Goal: Task Accomplishment & Management: Manage account settings

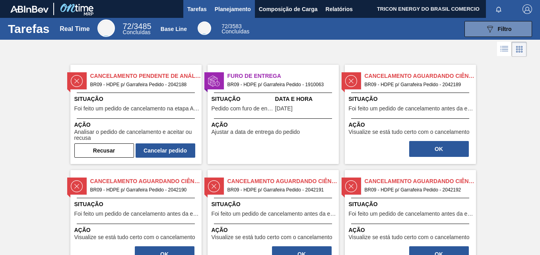
click at [225, 12] on span "Planejamento" at bounding box center [233, 9] width 36 height 10
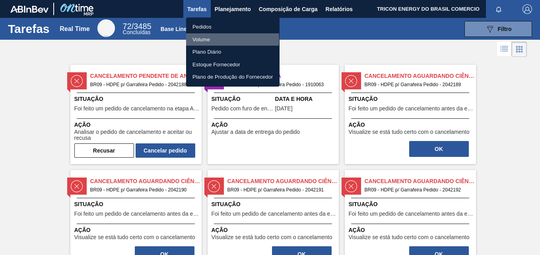
click at [207, 39] on li "Volume" at bounding box center [232, 39] width 93 height 13
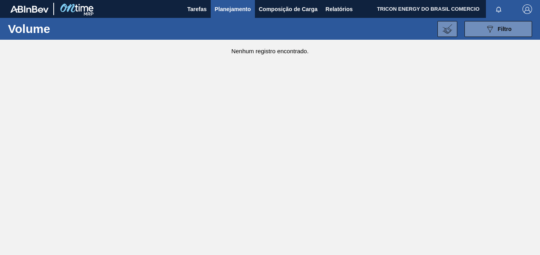
click at [237, 8] on span "Planejamento" at bounding box center [233, 9] width 36 height 10
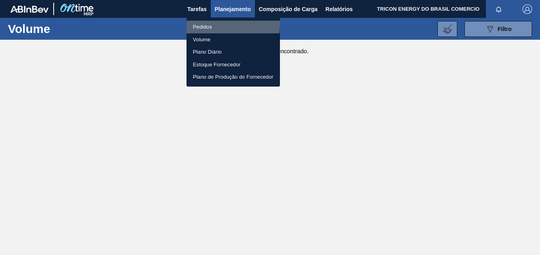
click at [210, 24] on li "Pedidos" at bounding box center [232, 27] width 93 height 13
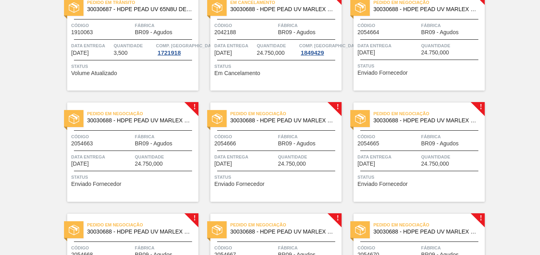
scroll to position [42, 0]
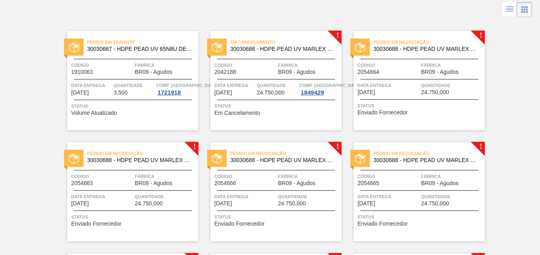
click at [426, 115] on div "Pedido em Negociação 30030688 - HDPE PEAD UV MARLEX HMN 6060UV Código 2054664 F…" at bounding box center [418, 80] width 131 height 99
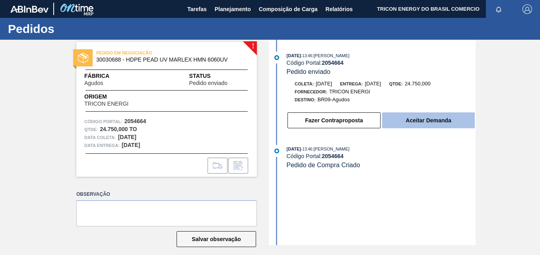
click at [419, 121] on button "Aceitar Demanda" at bounding box center [428, 121] width 93 height 16
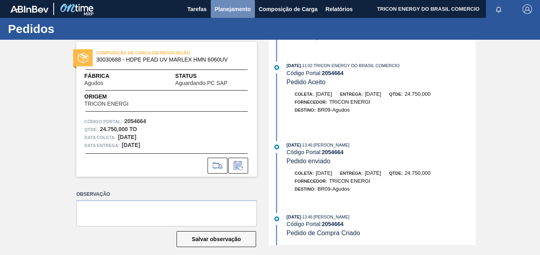
click at [235, 9] on span "Planejamento" at bounding box center [233, 9] width 36 height 10
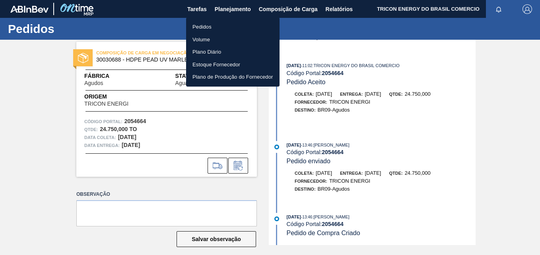
click at [211, 28] on li "Pedidos" at bounding box center [232, 27] width 93 height 13
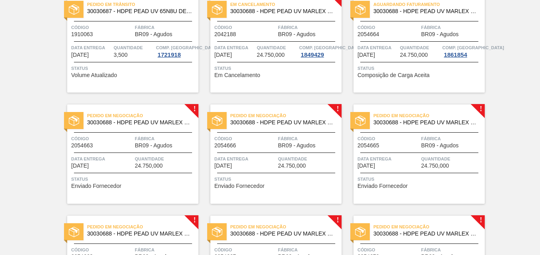
scroll to position [119, 0]
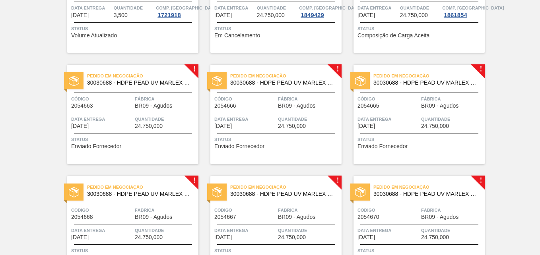
click at [150, 146] on div "Status Enviado Fornecedor" at bounding box center [133, 142] width 125 height 13
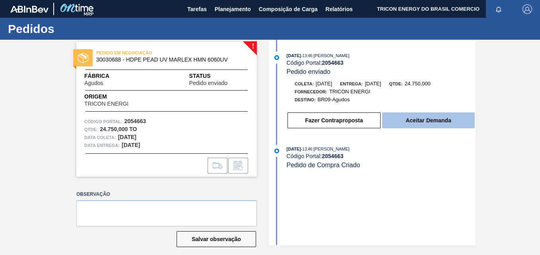
click at [419, 120] on button "Aceitar Demanda" at bounding box center [428, 121] width 93 height 16
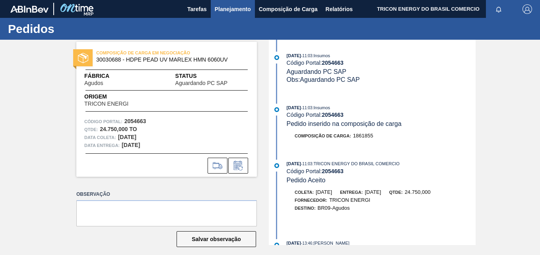
click at [231, 11] on span "Planejamento" at bounding box center [233, 9] width 36 height 10
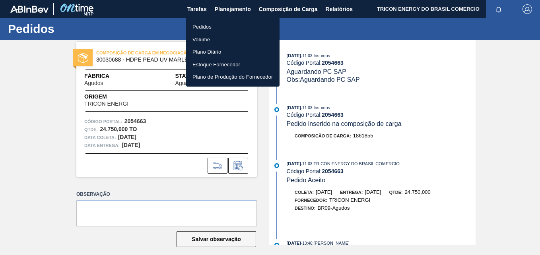
click at [202, 27] on li "Pedidos" at bounding box center [232, 27] width 93 height 13
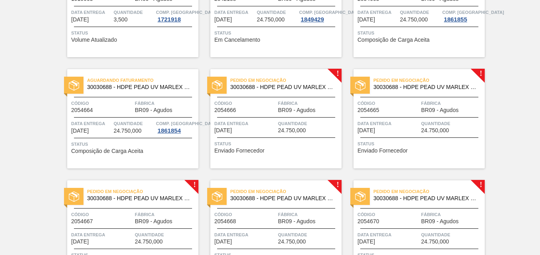
scroll to position [119, 0]
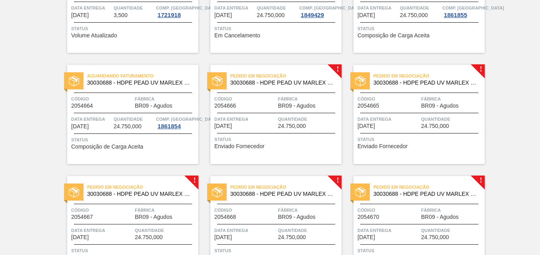
click at [299, 148] on div "Pedido em Negociação 30030688 - HDPE PEAD UV MARLEX HMN 6060UV Código 2054666 F…" at bounding box center [275, 114] width 131 height 99
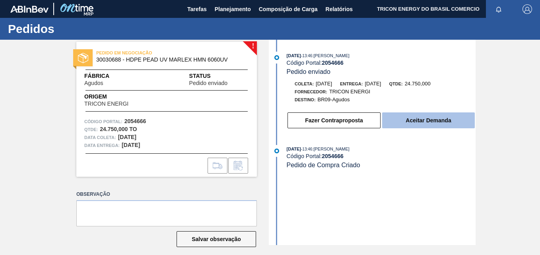
click at [406, 121] on button "Aceitar Demanda" at bounding box center [428, 121] width 93 height 16
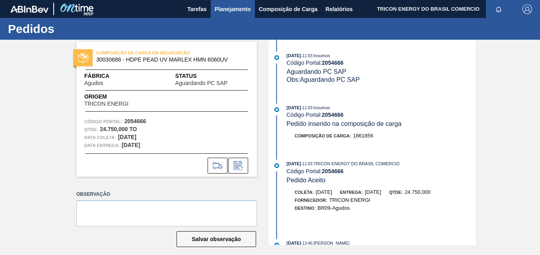
click at [225, 9] on span "Planejamento" at bounding box center [233, 9] width 36 height 10
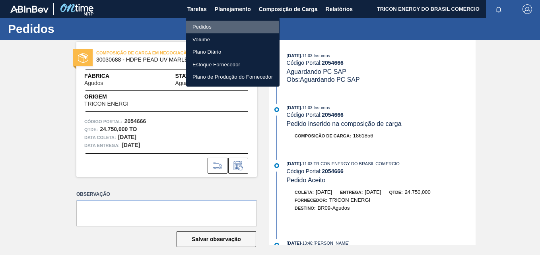
click at [209, 29] on li "Pedidos" at bounding box center [232, 27] width 93 height 13
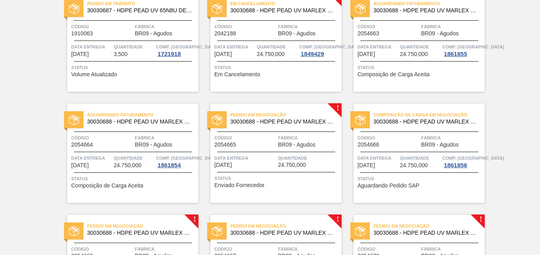
scroll to position [119, 0]
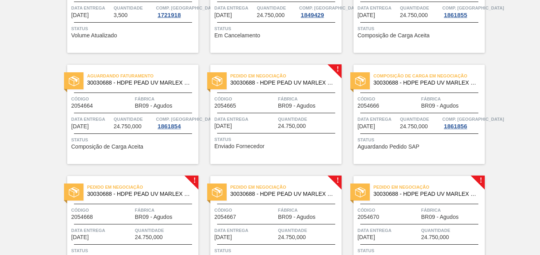
click at [274, 150] on div "Pedido em Negociação 30030688 - HDPE PEAD UV MARLEX HMN 6060UV Código 2054665 F…" at bounding box center [275, 114] width 131 height 99
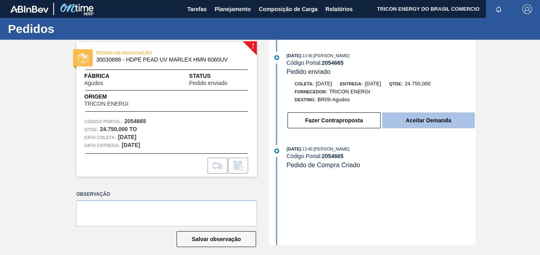
click at [408, 118] on button "Aceitar Demanda" at bounding box center [428, 121] width 93 height 16
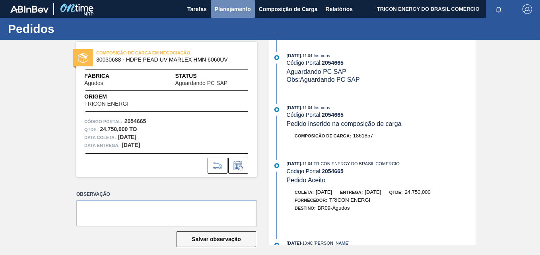
click at [231, 12] on span "Planejamento" at bounding box center [233, 9] width 36 height 10
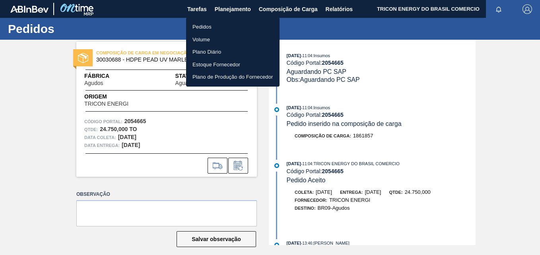
click at [207, 27] on li "Pedidos" at bounding box center [232, 27] width 93 height 13
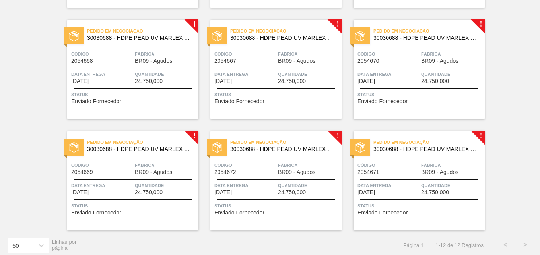
scroll to position [278, 0]
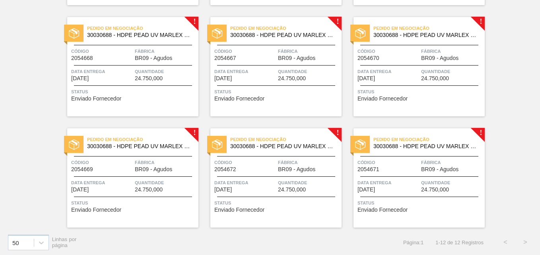
click at [171, 100] on div "Status Enviado Fornecedor" at bounding box center [133, 94] width 125 height 13
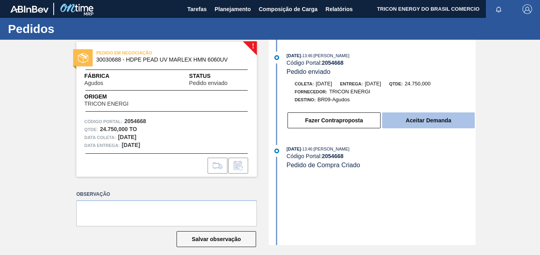
click at [444, 118] on button "Aceitar Demanda" at bounding box center [428, 121] width 93 height 16
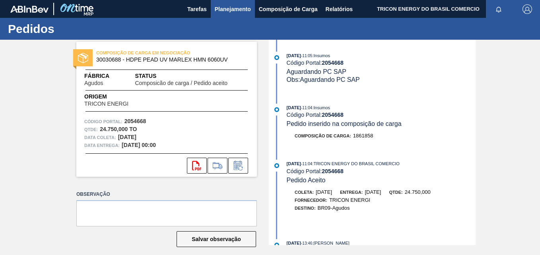
click at [231, 10] on span "Planejamento" at bounding box center [233, 9] width 36 height 10
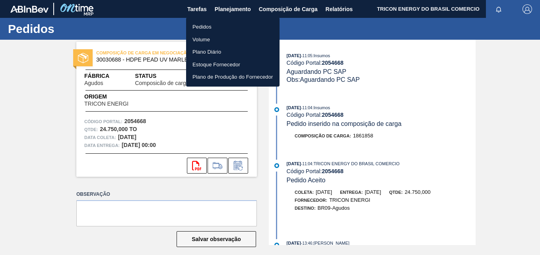
click at [217, 29] on li "Pedidos" at bounding box center [232, 27] width 93 height 13
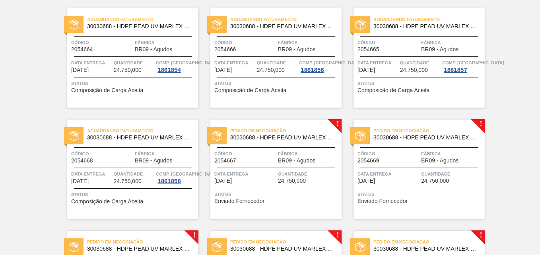
scroll to position [199, 0]
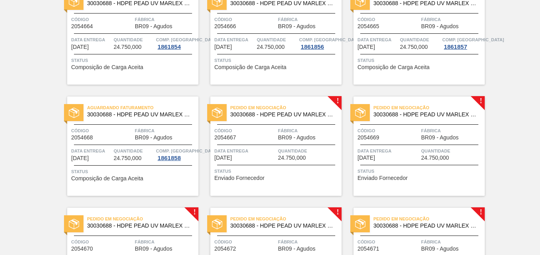
click at [302, 177] on div "Status Enviado Fornecedor" at bounding box center [276, 173] width 125 height 13
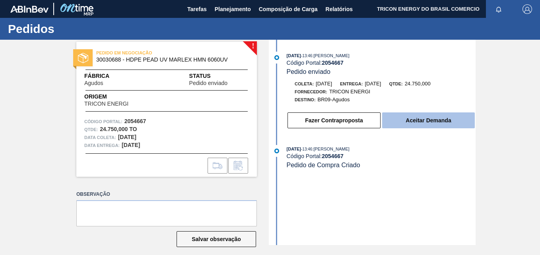
click at [419, 119] on button "Aceitar Demanda" at bounding box center [428, 121] width 93 height 16
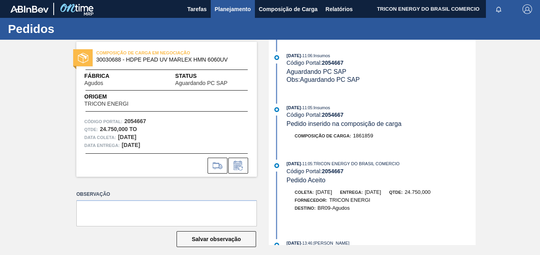
click at [228, 9] on span "Planejamento" at bounding box center [233, 9] width 36 height 10
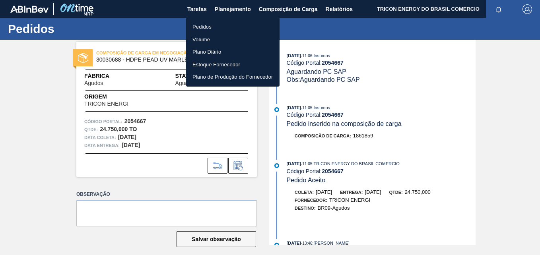
click at [204, 26] on li "Pedidos" at bounding box center [232, 27] width 93 height 13
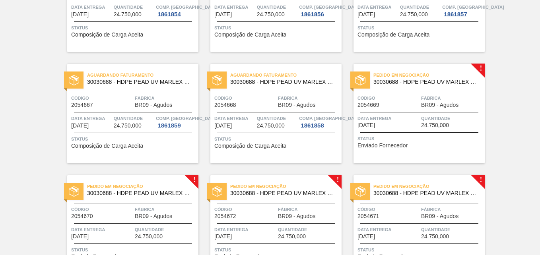
scroll to position [239, 0]
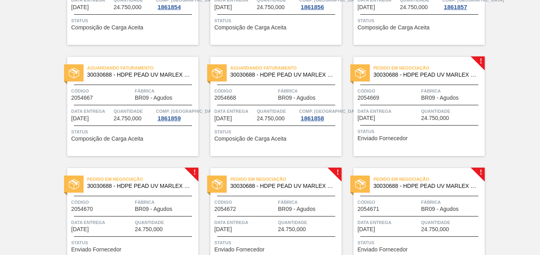
click at [401, 97] on div "Código 2054669" at bounding box center [388, 94] width 62 height 14
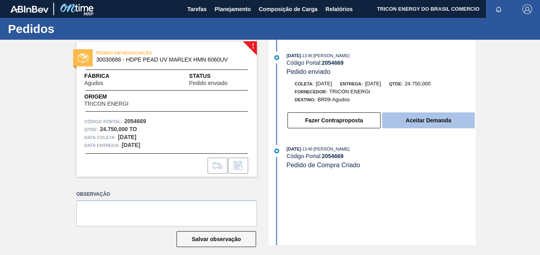
click at [407, 124] on button "Aceitar Demanda" at bounding box center [428, 121] width 93 height 16
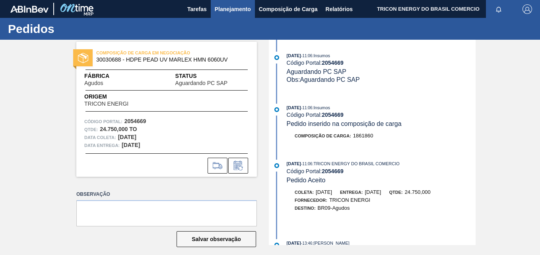
click at [237, 15] on button "Planejamento" at bounding box center [233, 9] width 44 height 18
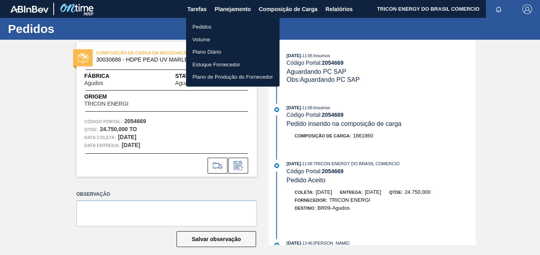
click at [213, 29] on li "Pedidos" at bounding box center [232, 27] width 93 height 13
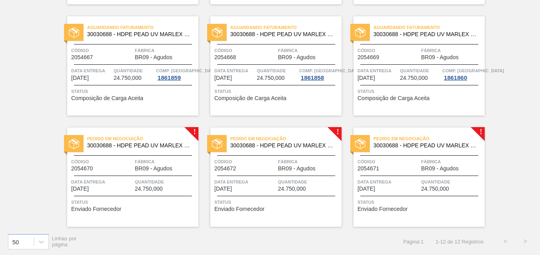
scroll to position [280, 0]
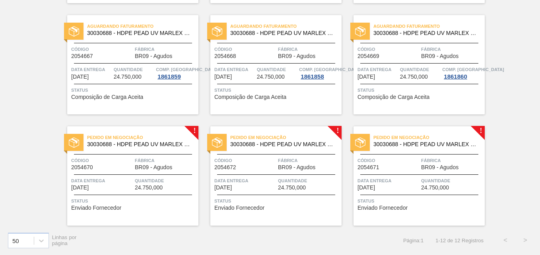
click at [147, 211] on div "Pedido em Negociação 30030688 - HDPE PEAD UV MARLEX HMN 6060UV Código 2054670 F…" at bounding box center [132, 175] width 131 height 99
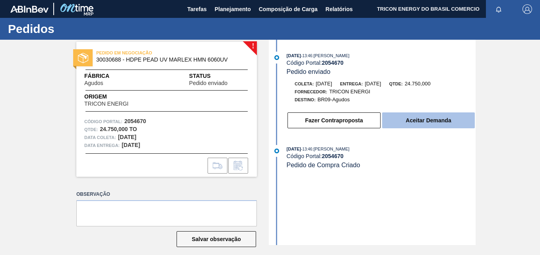
click at [413, 122] on button "Aceitar Demanda" at bounding box center [428, 121] width 93 height 16
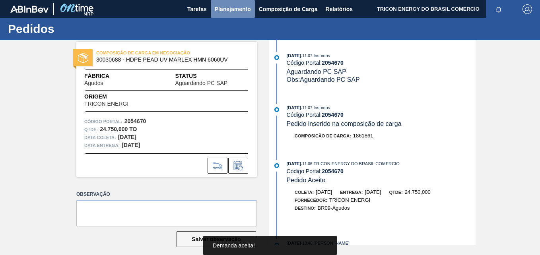
click at [226, 10] on span "Planejamento" at bounding box center [233, 9] width 36 height 10
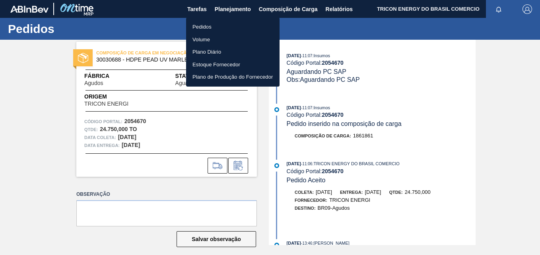
click at [208, 30] on li "Pedidos" at bounding box center [232, 27] width 93 height 13
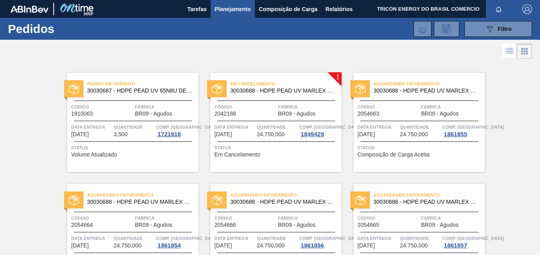
scroll to position [278, 0]
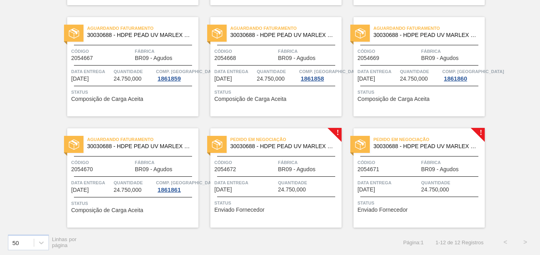
click at [332, 174] on div "Pedido em Negociação 30030688 - HDPE PEAD UV MARLEX HMN 6060UV Código 2054672 F…" at bounding box center [275, 177] width 131 height 99
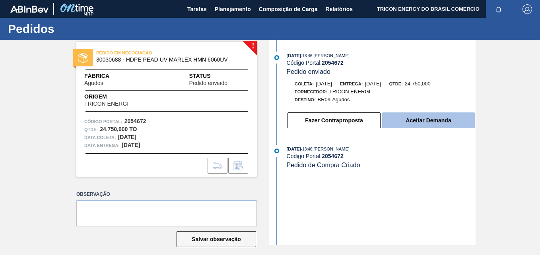
click at [413, 124] on button "Aceitar Demanda" at bounding box center [428, 121] width 93 height 16
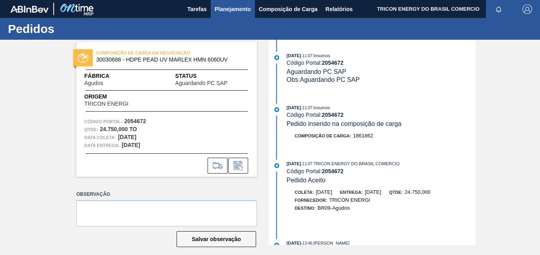
click at [228, 11] on span "Planejamento" at bounding box center [233, 9] width 36 height 10
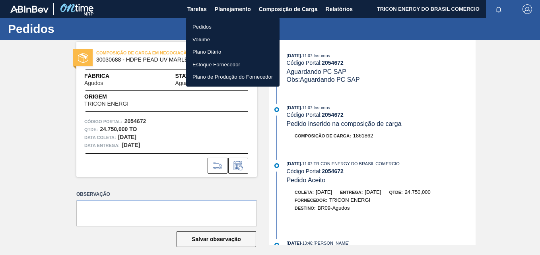
drag, startPoint x: 206, startPoint y: 27, endPoint x: 215, endPoint y: 26, distance: 8.8
click at [206, 27] on li "Pedidos" at bounding box center [232, 27] width 93 height 13
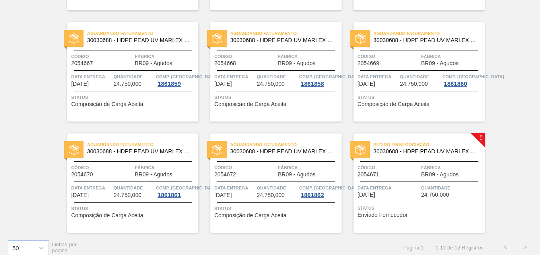
scroll to position [280, 0]
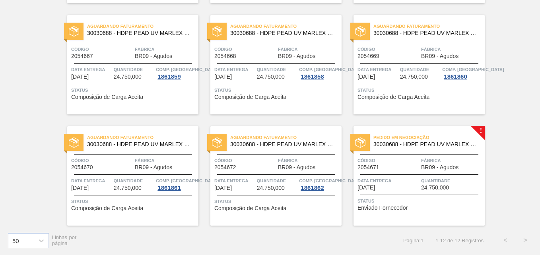
click at [402, 186] on div "Data Entrega [DATE]" at bounding box center [388, 184] width 62 height 14
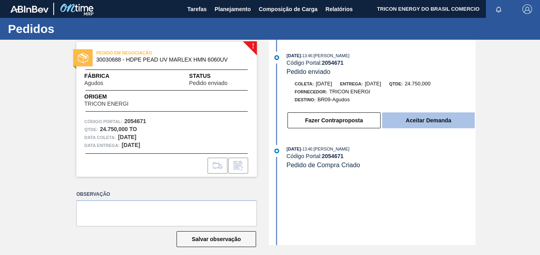
click at [446, 118] on button "Aceitar Demanda" at bounding box center [428, 121] width 93 height 16
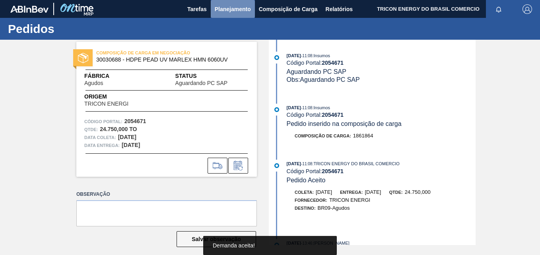
click at [223, 11] on span "Planejamento" at bounding box center [233, 9] width 36 height 10
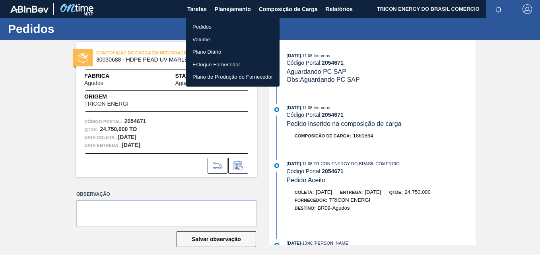
click at [203, 28] on li "Pedidos" at bounding box center [232, 27] width 93 height 13
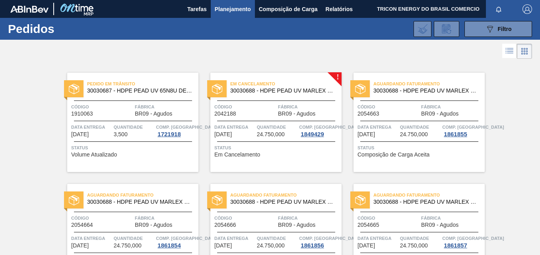
click at [295, 153] on div "Status Em Cancelamento" at bounding box center [276, 150] width 125 height 13
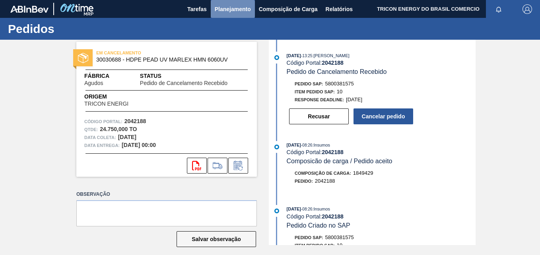
click at [236, 9] on span "Planejamento" at bounding box center [233, 9] width 36 height 10
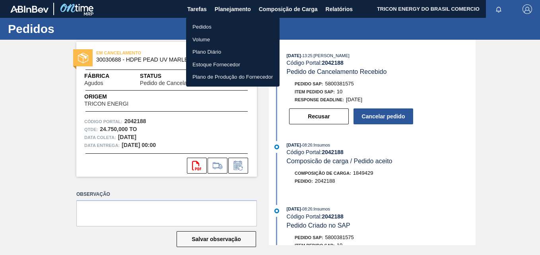
click at [200, 28] on li "Pedidos" at bounding box center [232, 27] width 93 height 13
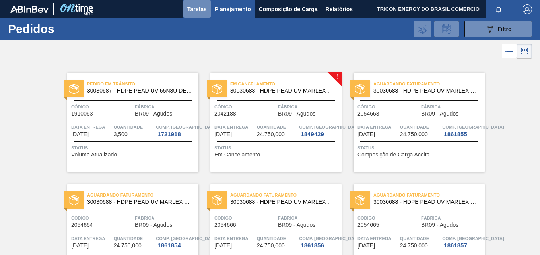
click at [196, 13] on span "Tarefas" at bounding box center [196, 9] width 19 height 10
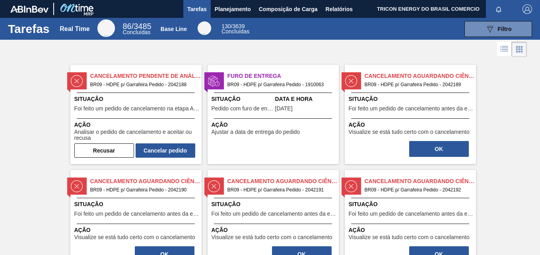
click at [423, 106] on span "Foi feito um pedido de cancelamento antes da etapa de aguardando faturamento" at bounding box center [411, 109] width 125 height 6
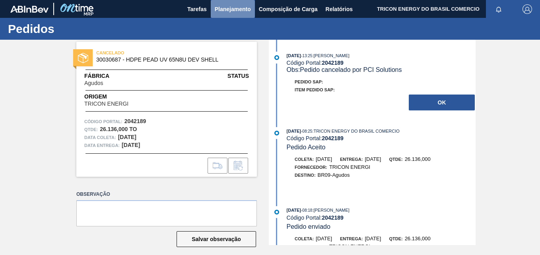
click at [241, 9] on span "Planejamento" at bounding box center [233, 9] width 36 height 10
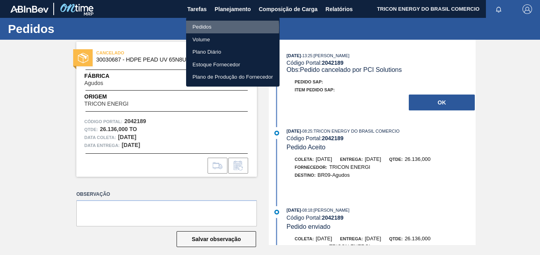
click at [204, 27] on li "Pedidos" at bounding box center [232, 27] width 93 height 13
